Goal: Information Seeking & Learning: Learn about a topic

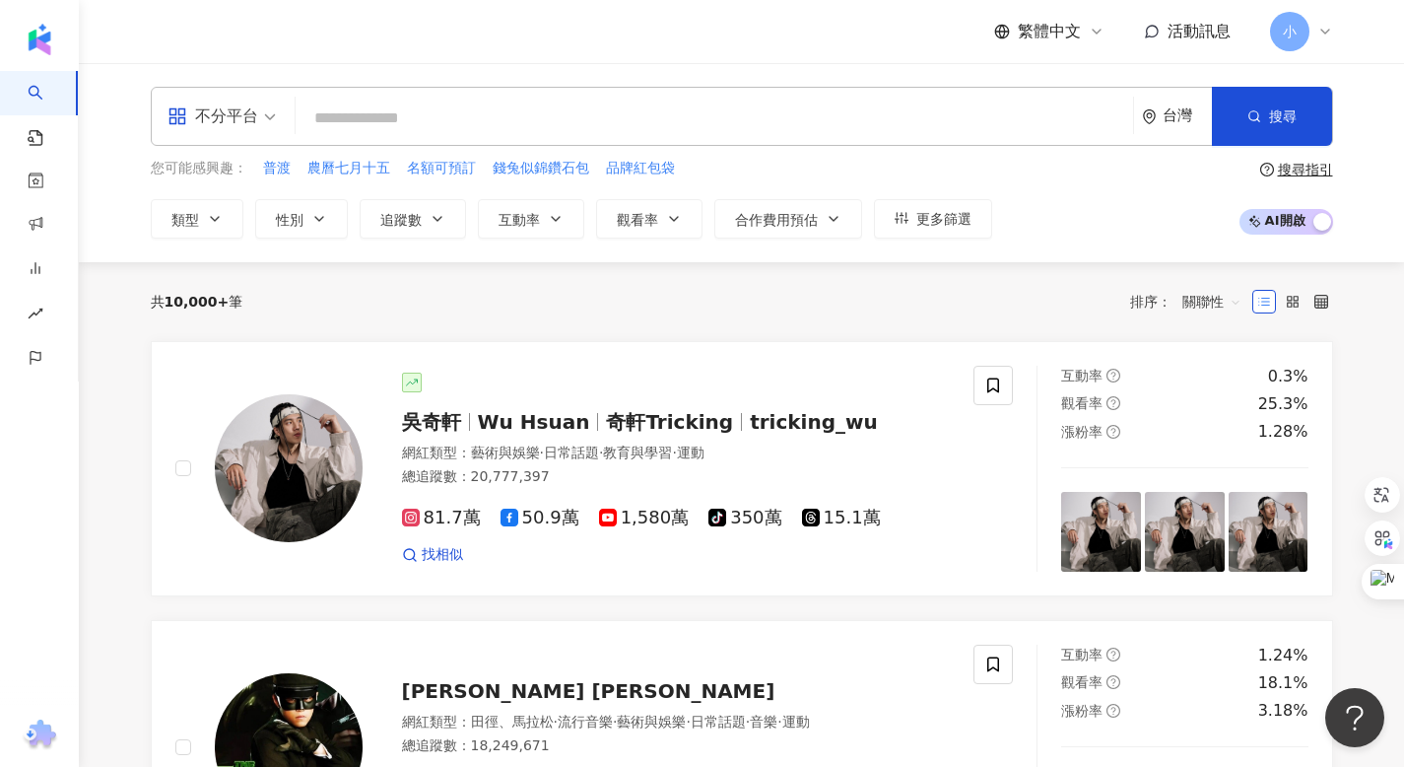
paste input "*********"
type input "*********"
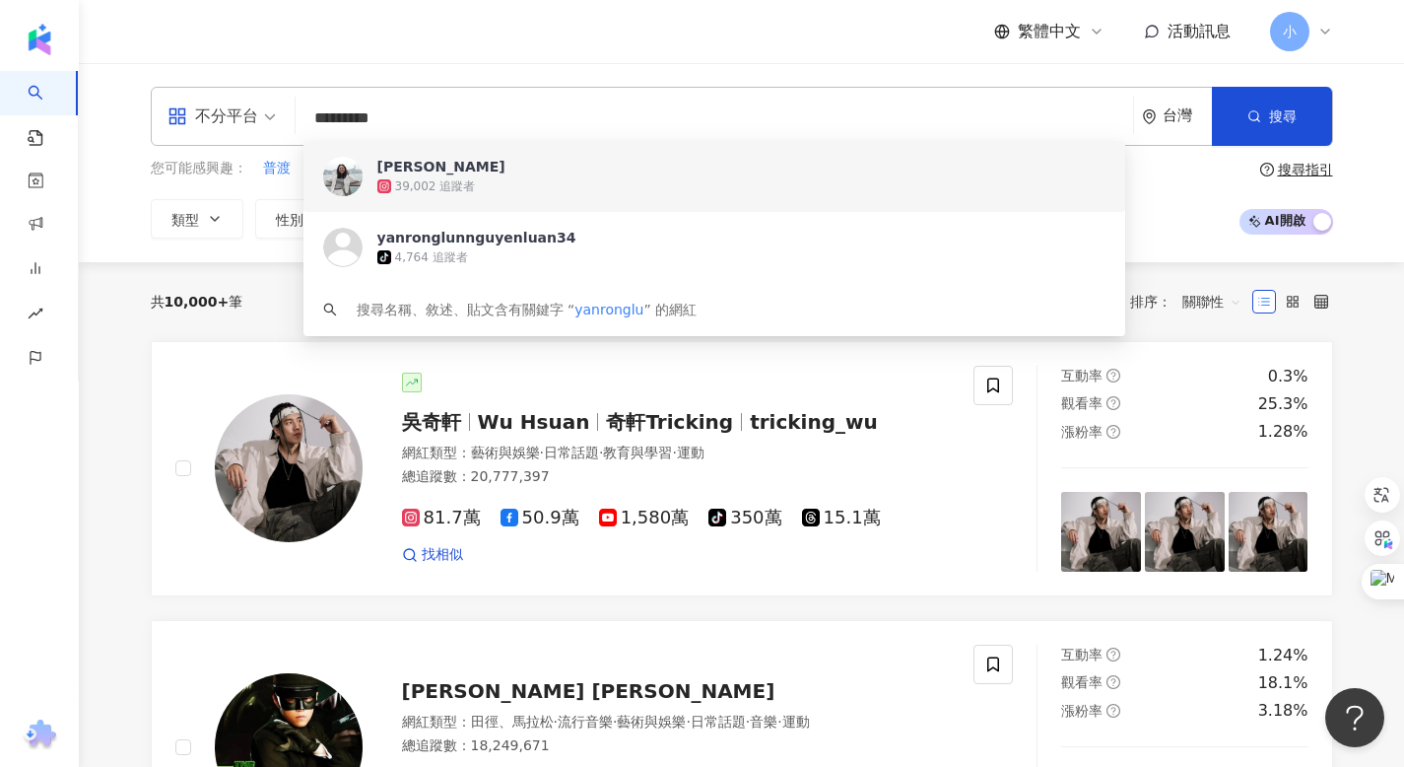
click at [418, 169] on span "[PERSON_NAME]" at bounding box center [703, 167] width 652 height 20
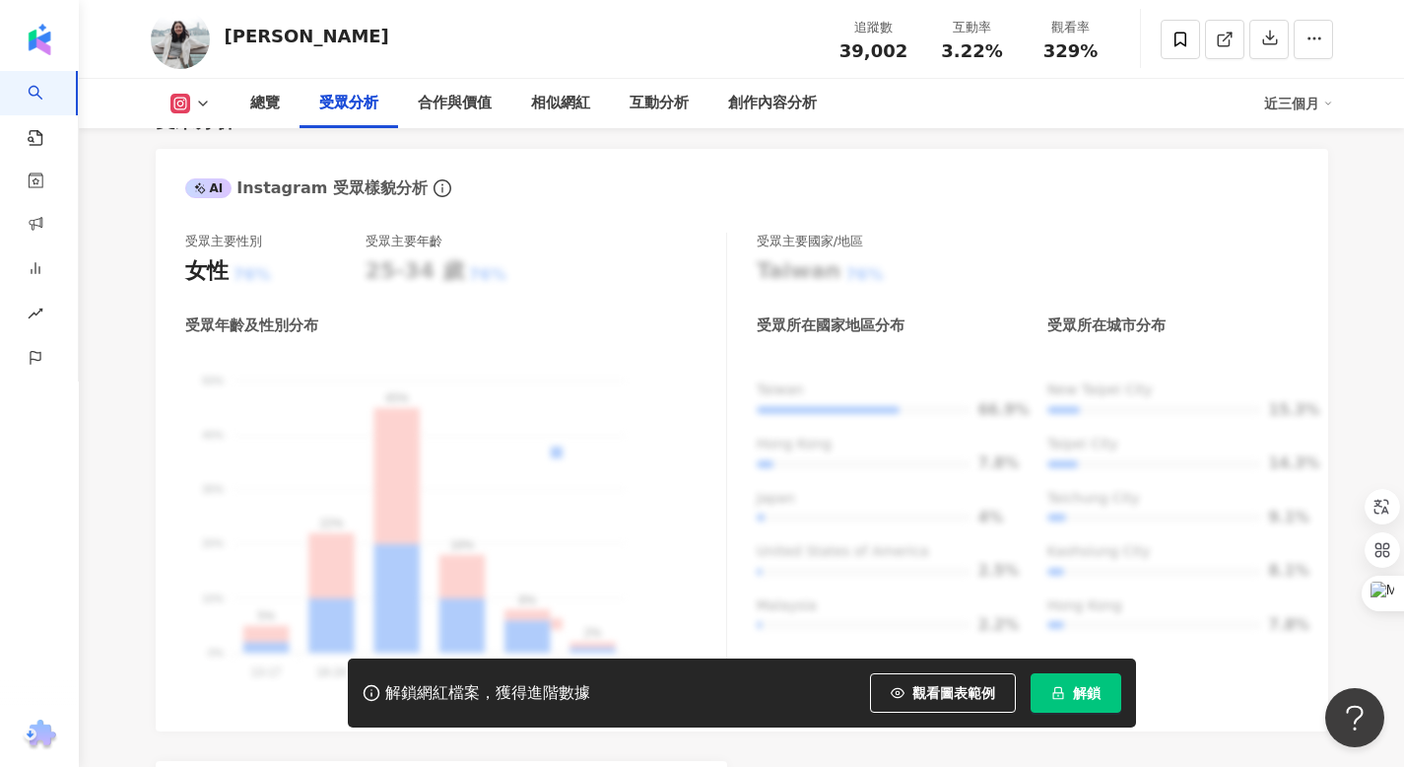
scroll to position [2146, 0]
